Goal: Share content

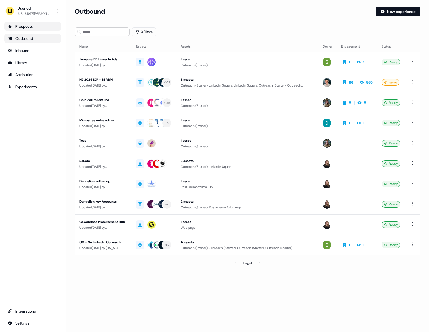
click at [38, 28] on div "Prospects" at bounding box center [33, 26] width 50 height 5
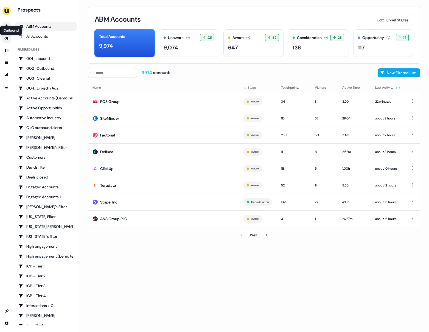
click at [7, 38] on icon "Go to outbound experience" at bounding box center [6, 39] width 4 height 4
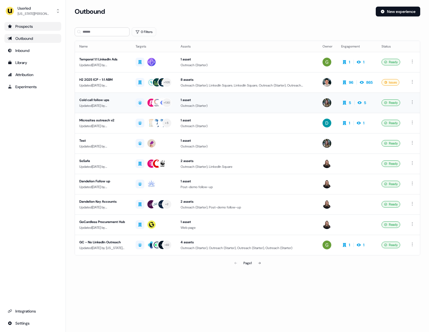
click at [96, 99] on div "Cold call follow ups" at bounding box center [102, 99] width 47 height 5
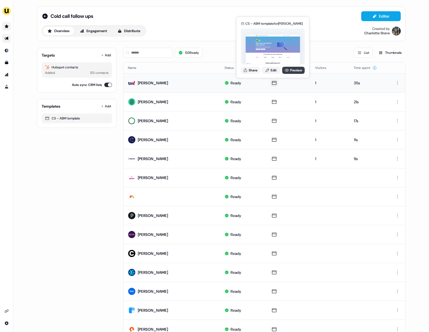
click at [287, 70] on icon at bounding box center [287, 70] width 4 height 4
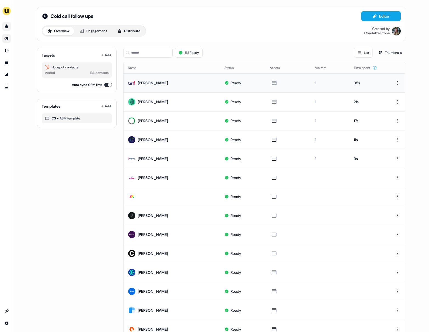
click at [5, 25] on icon "Go to prospects" at bounding box center [6, 26] width 4 height 4
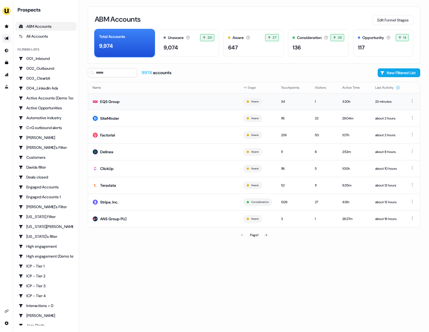
click at [112, 104] on td "EQS Group" at bounding box center [163, 101] width 151 height 17
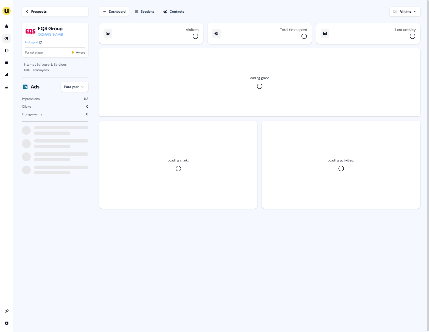
click at [144, 9] on button "Sessions" at bounding box center [144, 12] width 27 height 10
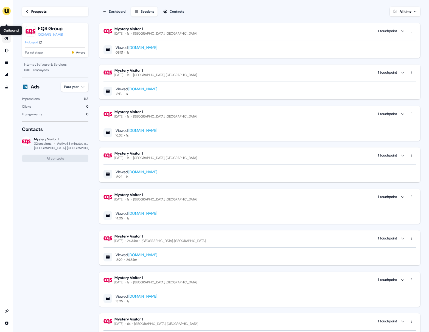
click at [6, 38] on icon "Go to outbound experience" at bounding box center [6, 39] width 4 height 4
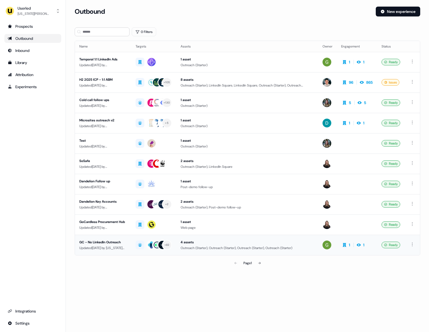
click at [99, 239] on div "GC - No LinkedIn Outreach" at bounding box center [102, 241] width 47 height 5
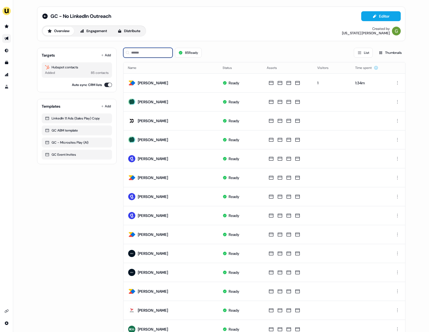
click at [148, 53] on input at bounding box center [147, 53] width 49 height 10
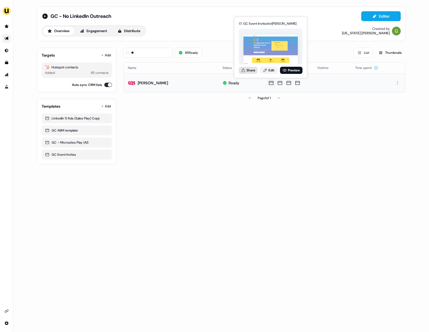
click at [252, 69] on button "Share" at bounding box center [248, 70] width 19 height 7
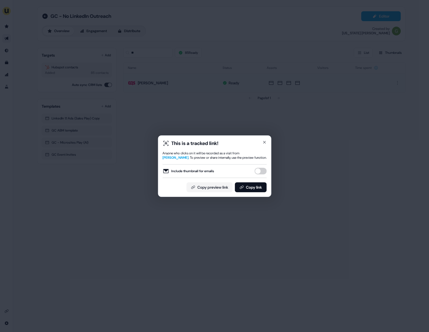
click at [259, 172] on button "Include thumbnail for emails" at bounding box center [260, 171] width 12 height 7
click at [257, 188] on button "Copy link" at bounding box center [251, 187] width 32 height 10
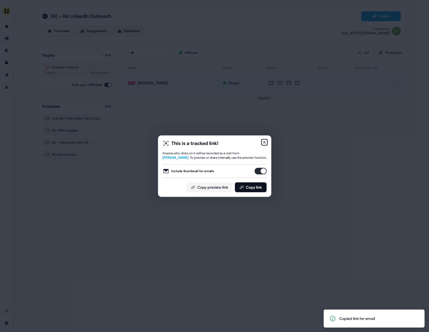
click at [265, 140] on icon "button" at bounding box center [264, 142] width 4 height 4
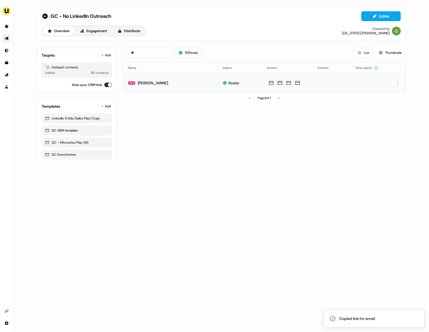
click at [142, 47] on div "** 85 Ready List Thumbnails" at bounding box center [264, 52] width 282 height 19
click at [142, 53] on input "**" at bounding box center [147, 53] width 49 height 10
type input "*"
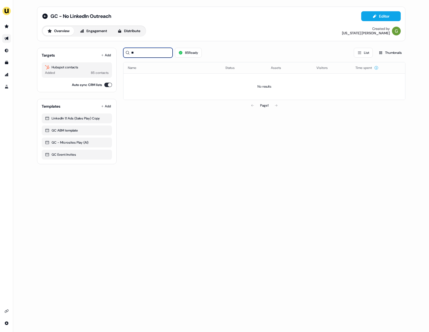
type input "*"
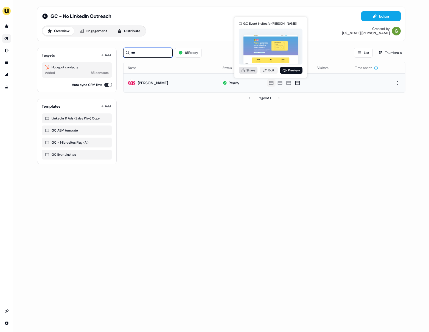
type input "***"
click at [248, 70] on button "Share" at bounding box center [248, 70] width 19 height 7
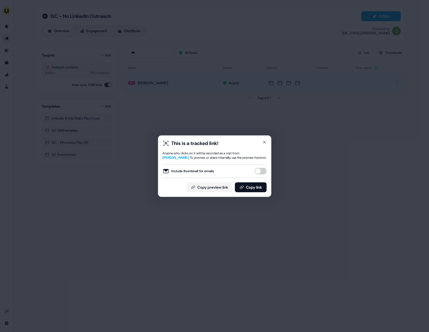
click at [260, 170] on button "Include thumbnail for emails" at bounding box center [260, 171] width 12 height 7
click at [255, 188] on button "Copy link" at bounding box center [251, 187] width 32 height 10
